Goal: Task Accomplishment & Management: Manage account settings

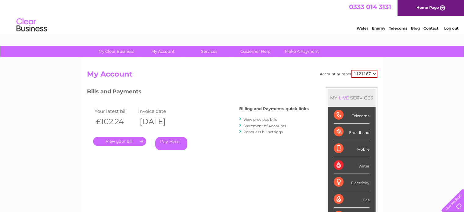
click at [371, 74] on select "1121167" at bounding box center [364, 74] width 26 height 8
click at [394, 67] on div "My Clear Business Login Details My Details My Preferences Link Account My Accou…" at bounding box center [232, 205] width 464 height 318
click at [259, 118] on link "View previous bills" at bounding box center [260, 119] width 34 height 5
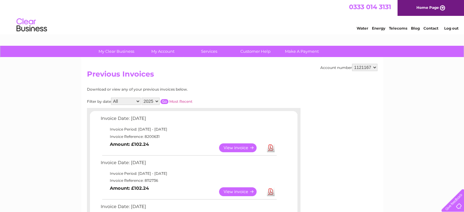
click at [267, 149] on link "Download" at bounding box center [271, 147] width 8 height 9
